Goal: Information Seeking & Learning: Learn about a topic

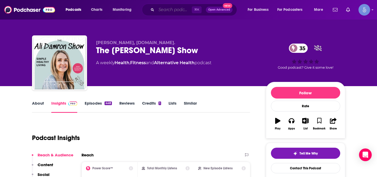
click at [167, 11] on input "Search podcasts, credits, & more..." at bounding box center [173, 10] width 35 height 8
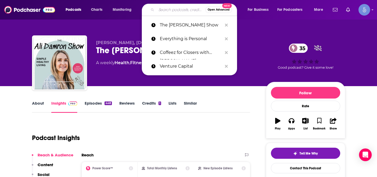
paste input "[PERSON_NAME] Makes Money"
type input "[PERSON_NAME] Makes Money"
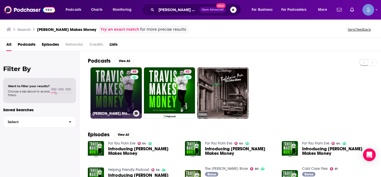
click at [122, 87] on link "68 [PERSON_NAME] Makes Money" at bounding box center [116, 93] width 51 height 51
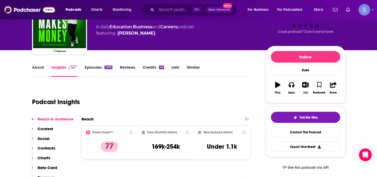
scroll to position [38, 0]
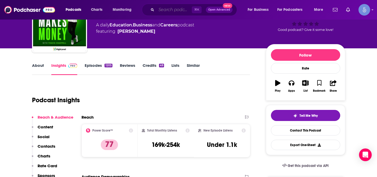
click at [181, 9] on input "Search podcasts, credits, & more..." at bounding box center [173, 10] width 35 height 8
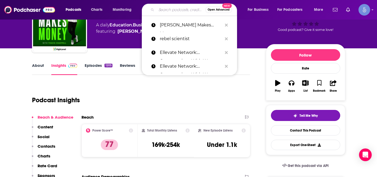
paste input "Heal Thy Self with Dr. G"
type input "Heal Thy Self with Dr. G"
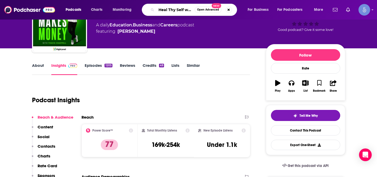
scroll to position [0, 12]
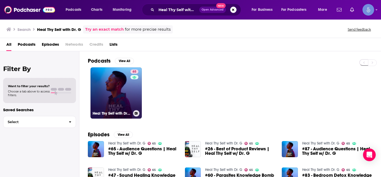
click at [111, 86] on link "65 Heal Thy Self with Dr. G" at bounding box center [116, 93] width 51 height 51
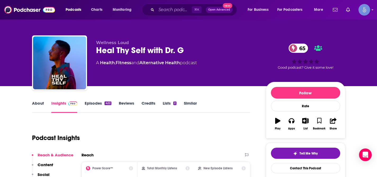
scroll to position [16, 0]
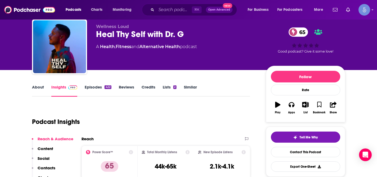
click at [150, 86] on link "Credits" at bounding box center [149, 91] width 14 height 12
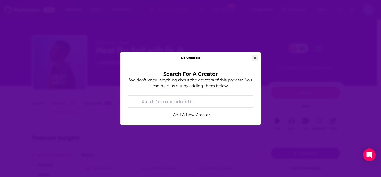
click at [256, 59] on icon "Close" at bounding box center [255, 58] width 3 height 3
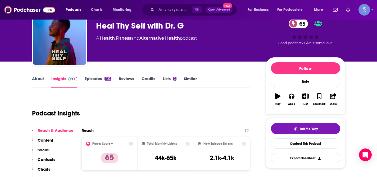
scroll to position [24, 0]
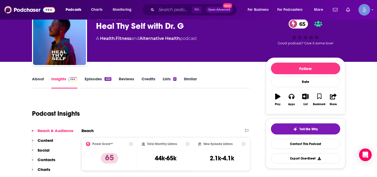
click at [37, 81] on link "About" at bounding box center [38, 83] width 12 height 12
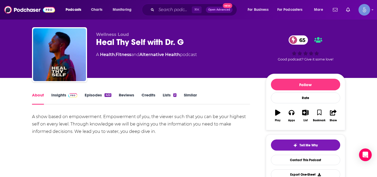
scroll to position [10, 0]
